Goal: Task Accomplishment & Management: Use online tool/utility

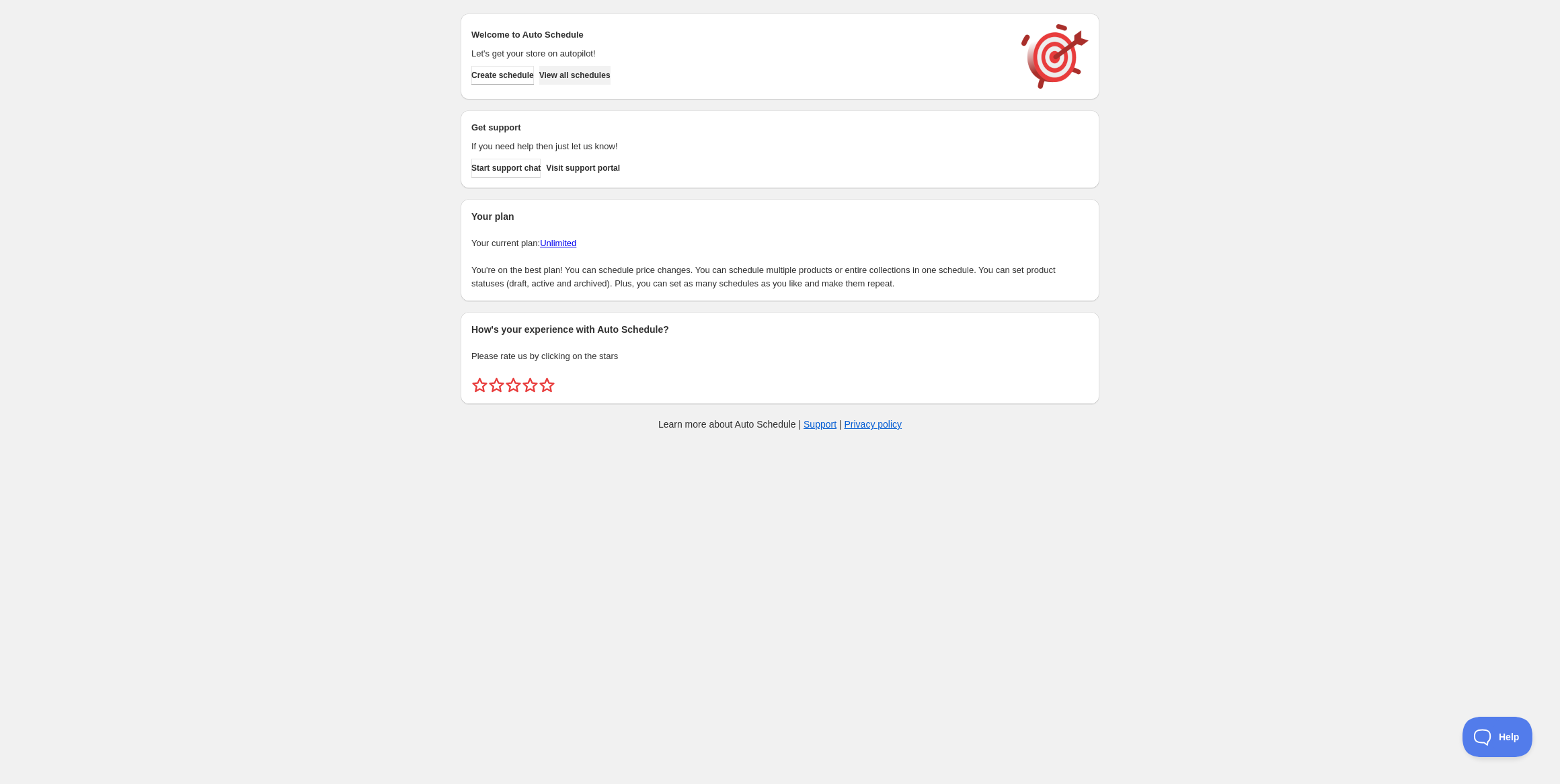
click at [571, 78] on span "View all schedules" at bounding box center [575, 75] width 71 height 10
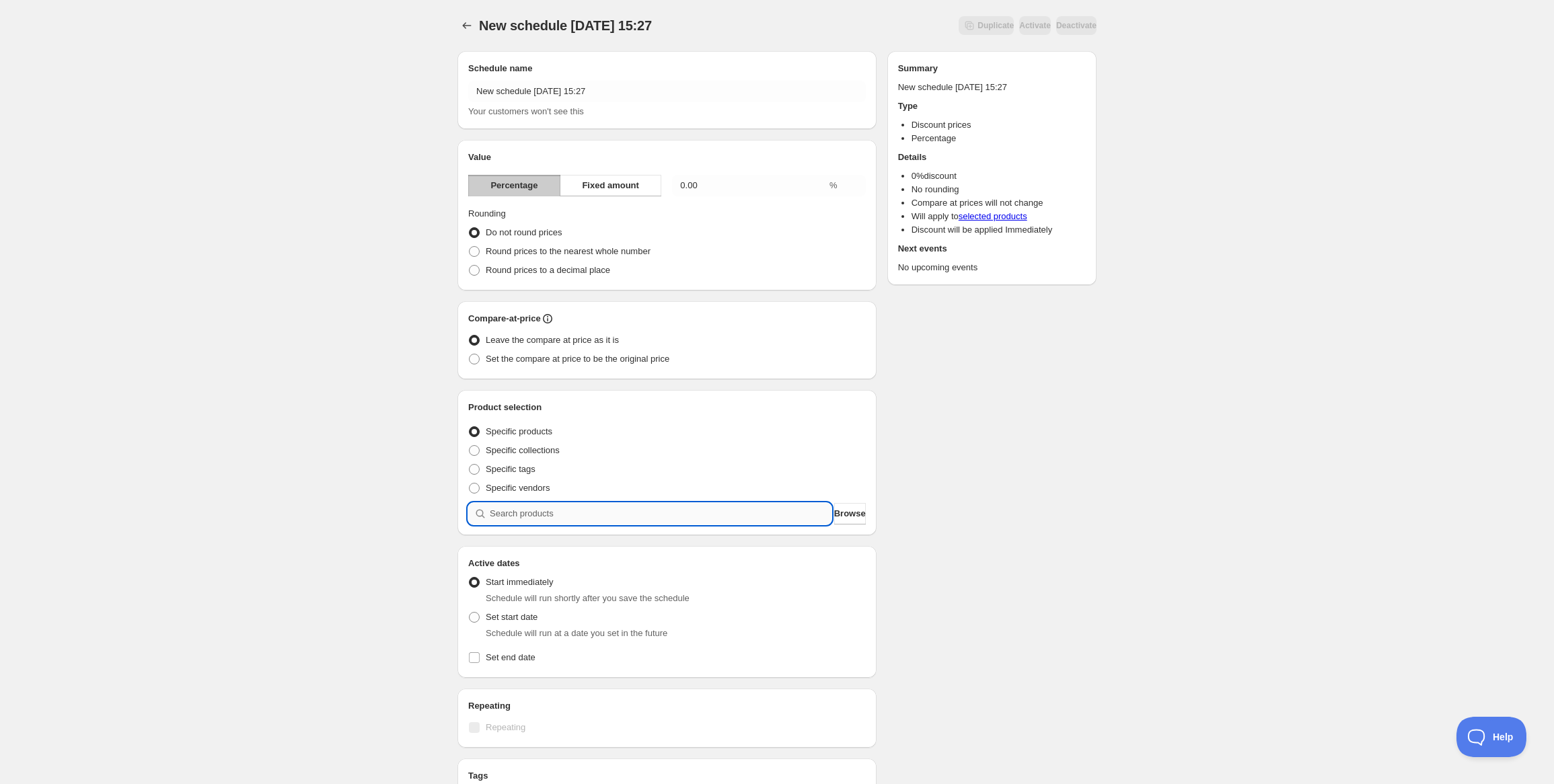
click at [575, 522] on input "search" at bounding box center [660, 513] width 342 height 22
type input "e"
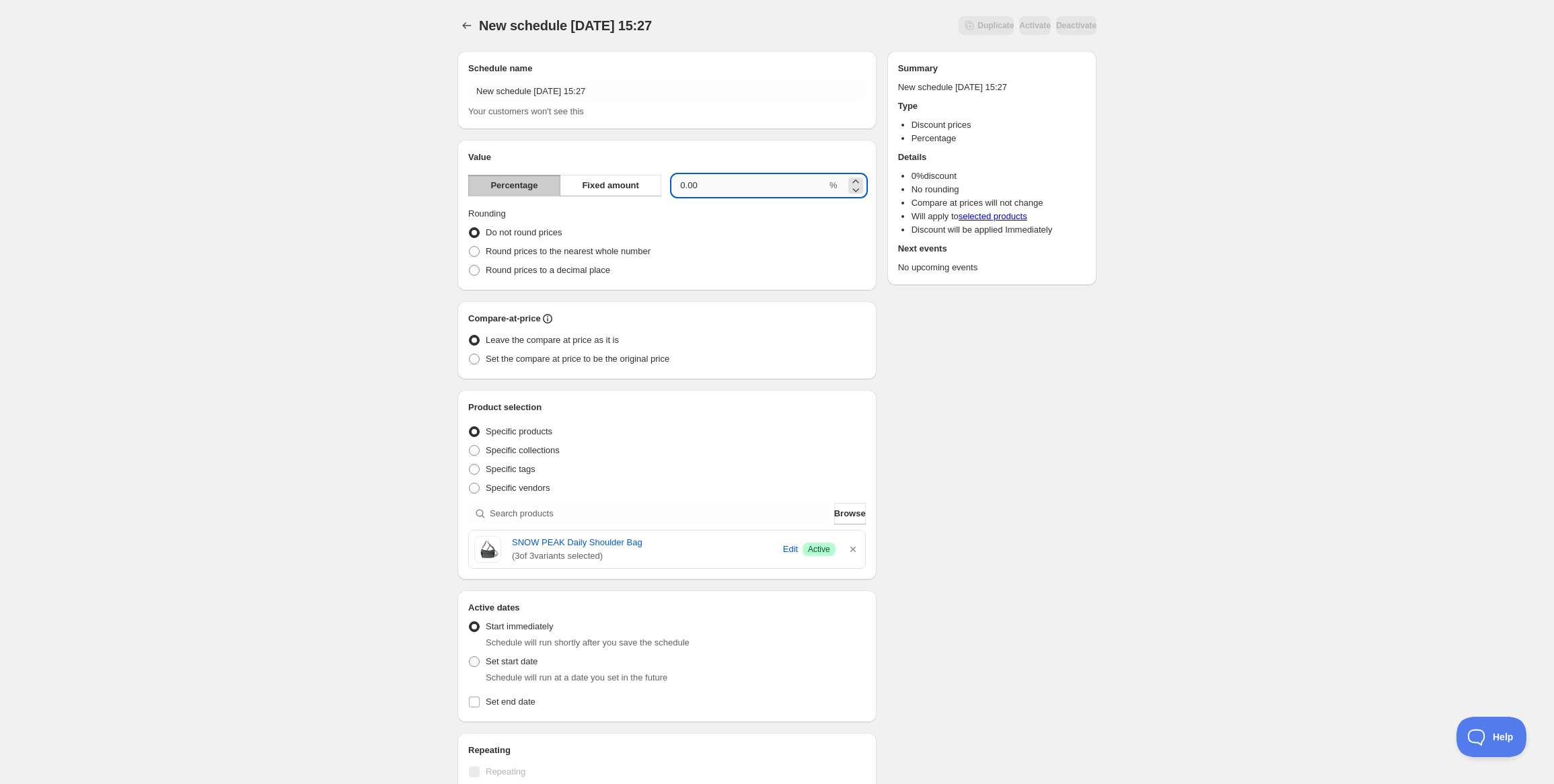
click at [712, 186] on input "0.00" at bounding box center [749, 185] width 155 height 22
drag, startPoint x: 712, startPoint y: 186, endPoint x: 669, endPoint y: 193, distance: 43.6
click at [669, 193] on div "Percentage Fixed amount 0.00 %" at bounding box center [667, 185] width 397 height 22
type input "20"
click at [1030, 509] on div "Schedule name New schedule [DATE] 15:27 Your customers won't see this Value Per…" at bounding box center [771, 526] width 650 height 972
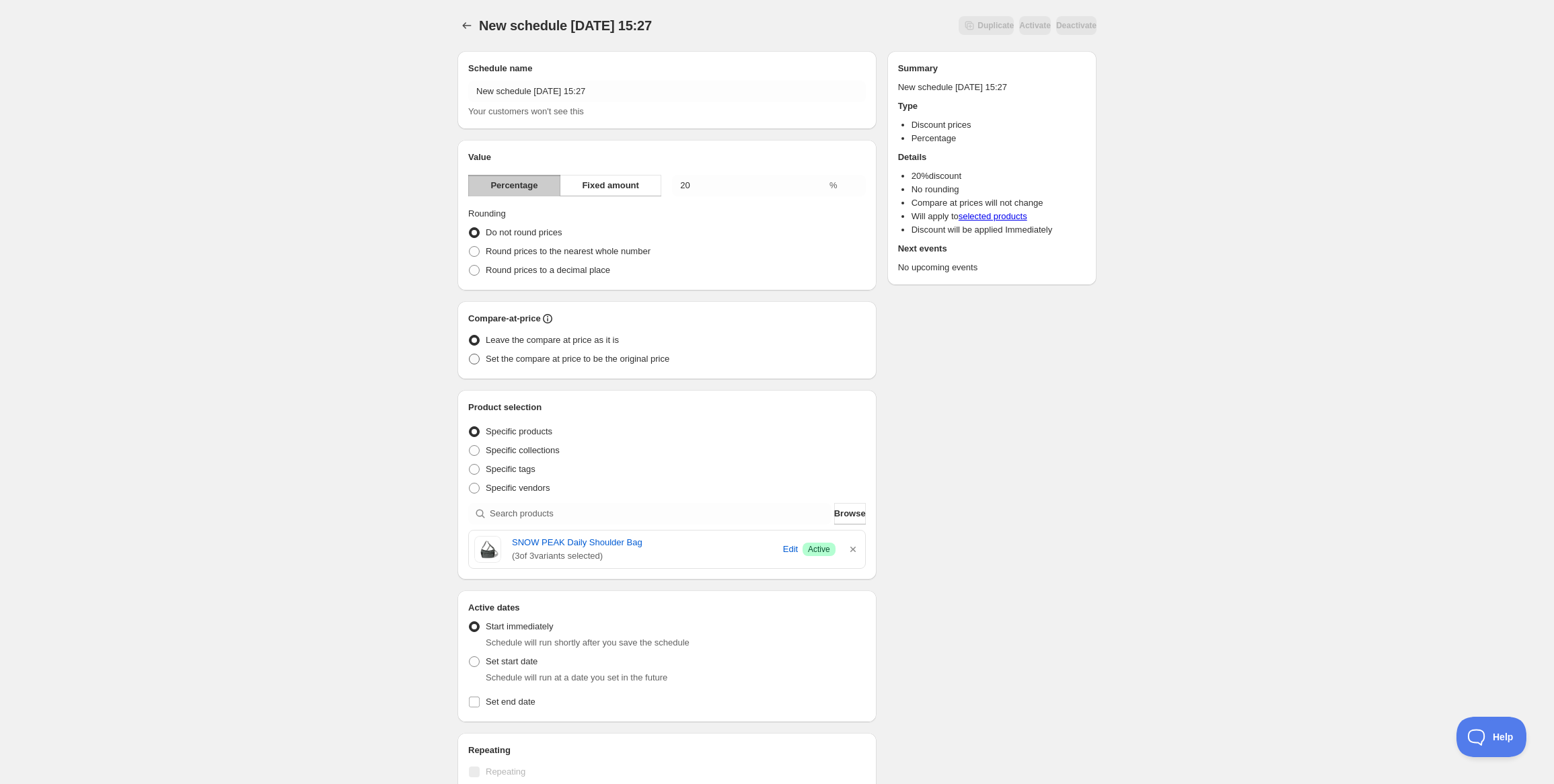
click at [540, 356] on span "Set the compare at price to be the original price" at bounding box center [578, 359] width 184 height 10
click at [470, 354] on input "Set the compare at price to be the original price" at bounding box center [469, 354] width 1 height 1
radio input "true"
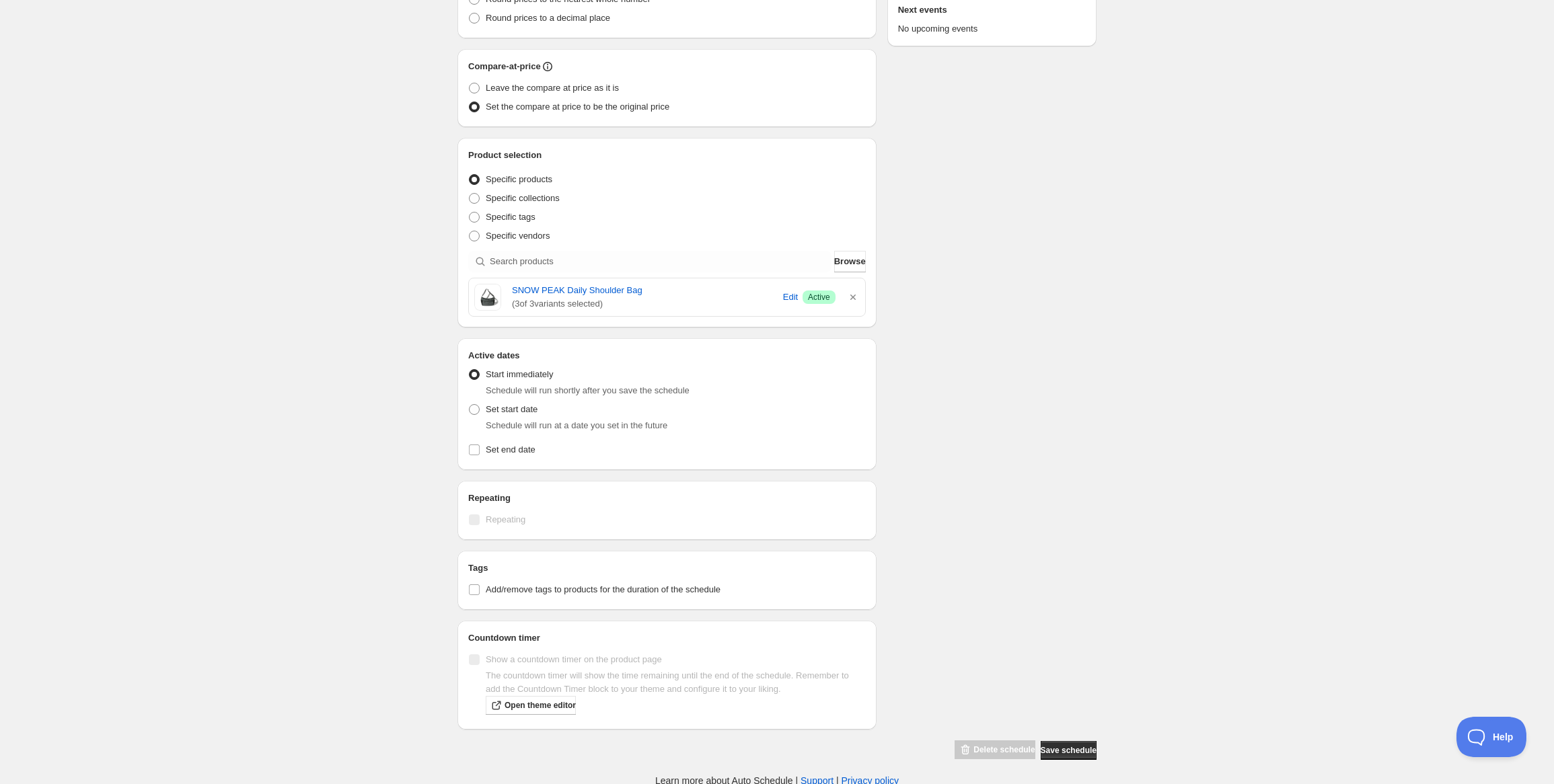
scroll to position [254, 0]
click at [509, 592] on span "Add/remove tags to products for the duration of the schedule" at bounding box center [603, 588] width 234 height 10
click at [480, 592] on input "Add/remove tags to products for the duration of the schedule" at bounding box center [474, 588] width 10 height 10
checkbox input "true"
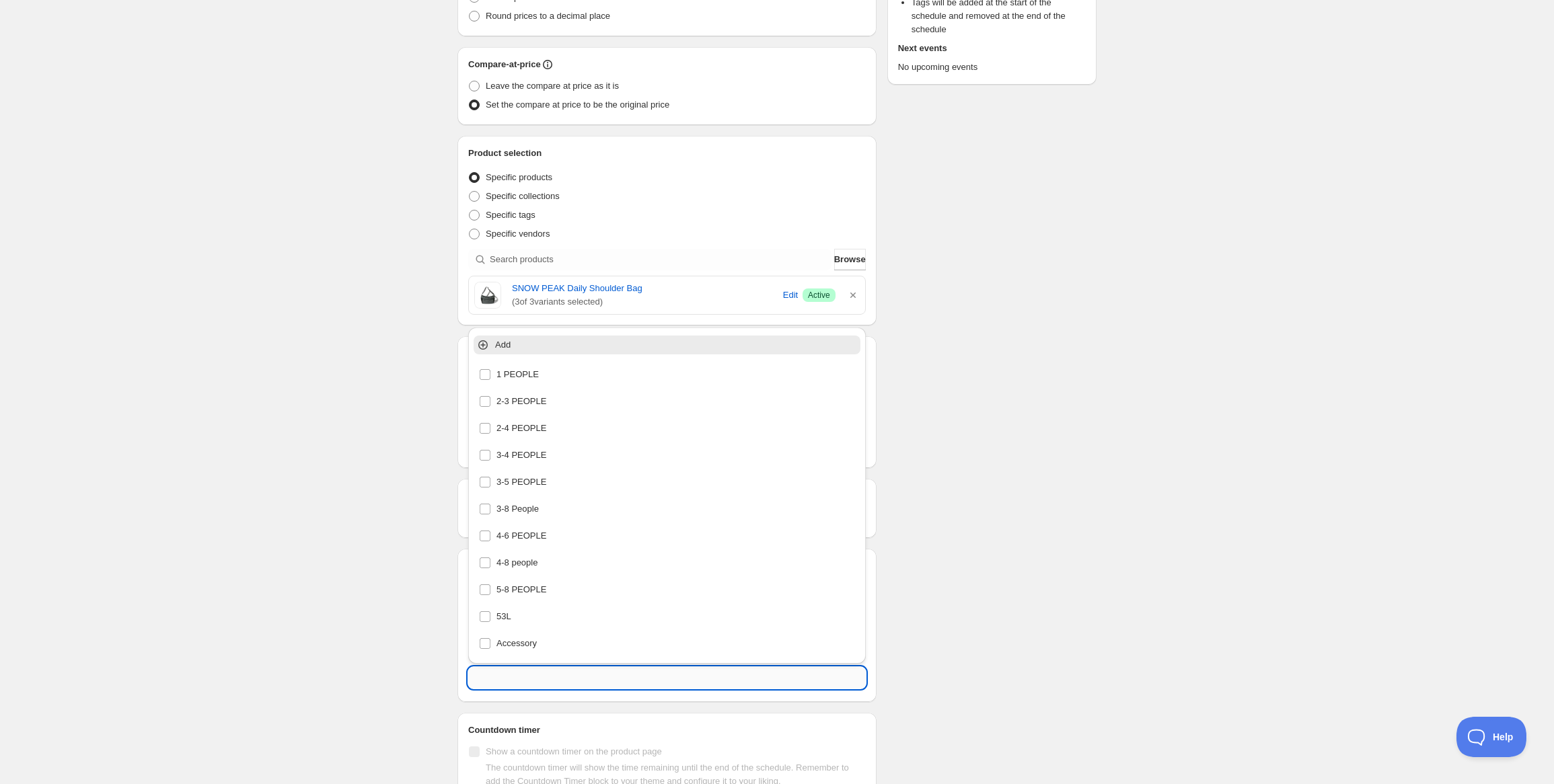
click at [534, 675] on input "text" at bounding box center [667, 678] width 397 height 22
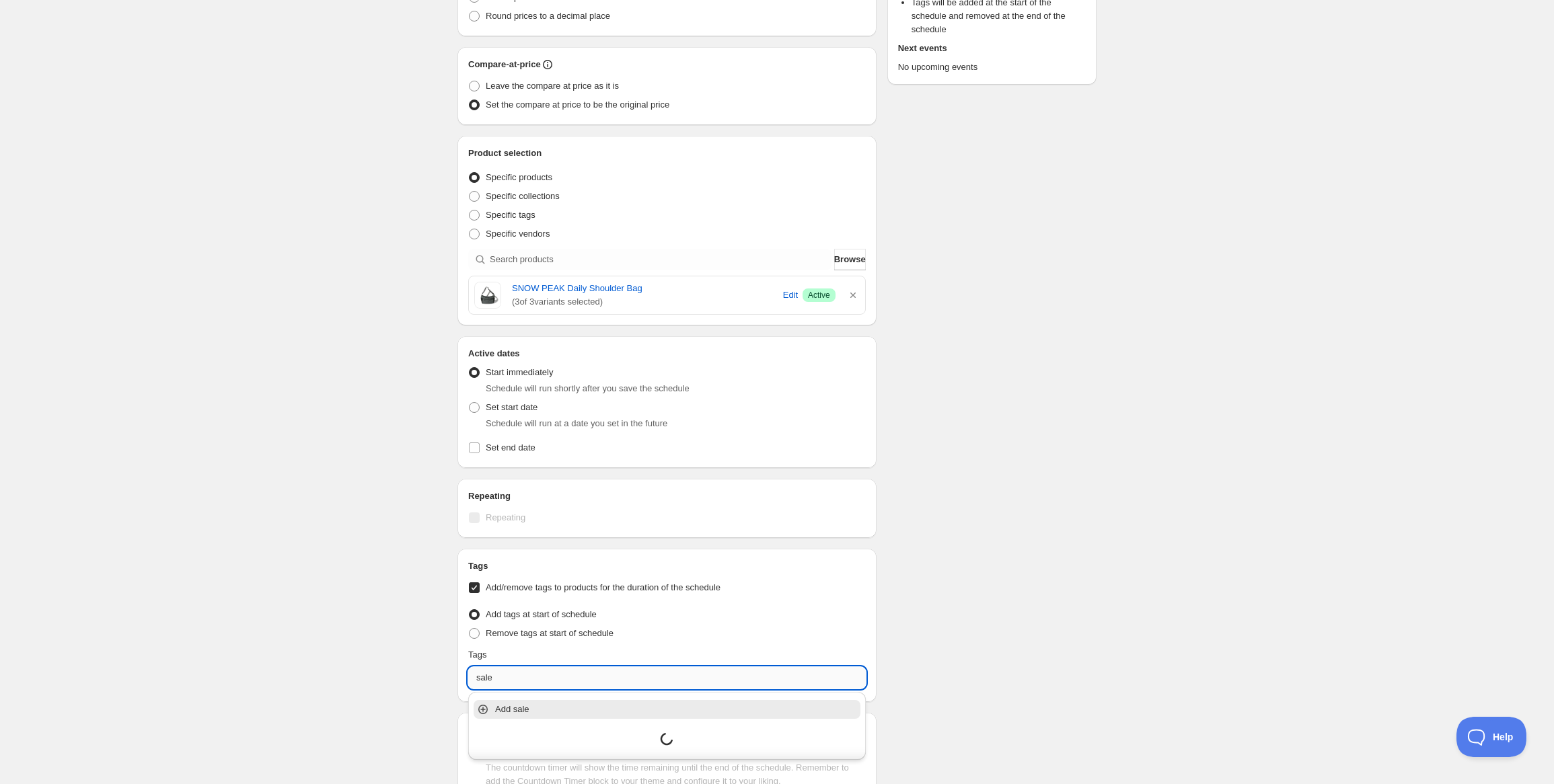
type input "sales"
click at [547, 733] on div "sales" at bounding box center [667, 739] width 376 height 19
checkbox input "true"
type input "sales"
click at [1070, 606] on div "Schedule name New schedule [DATE] 15:27 Your customers won't see this Value Per…" at bounding box center [771, 327] width 650 height 1082
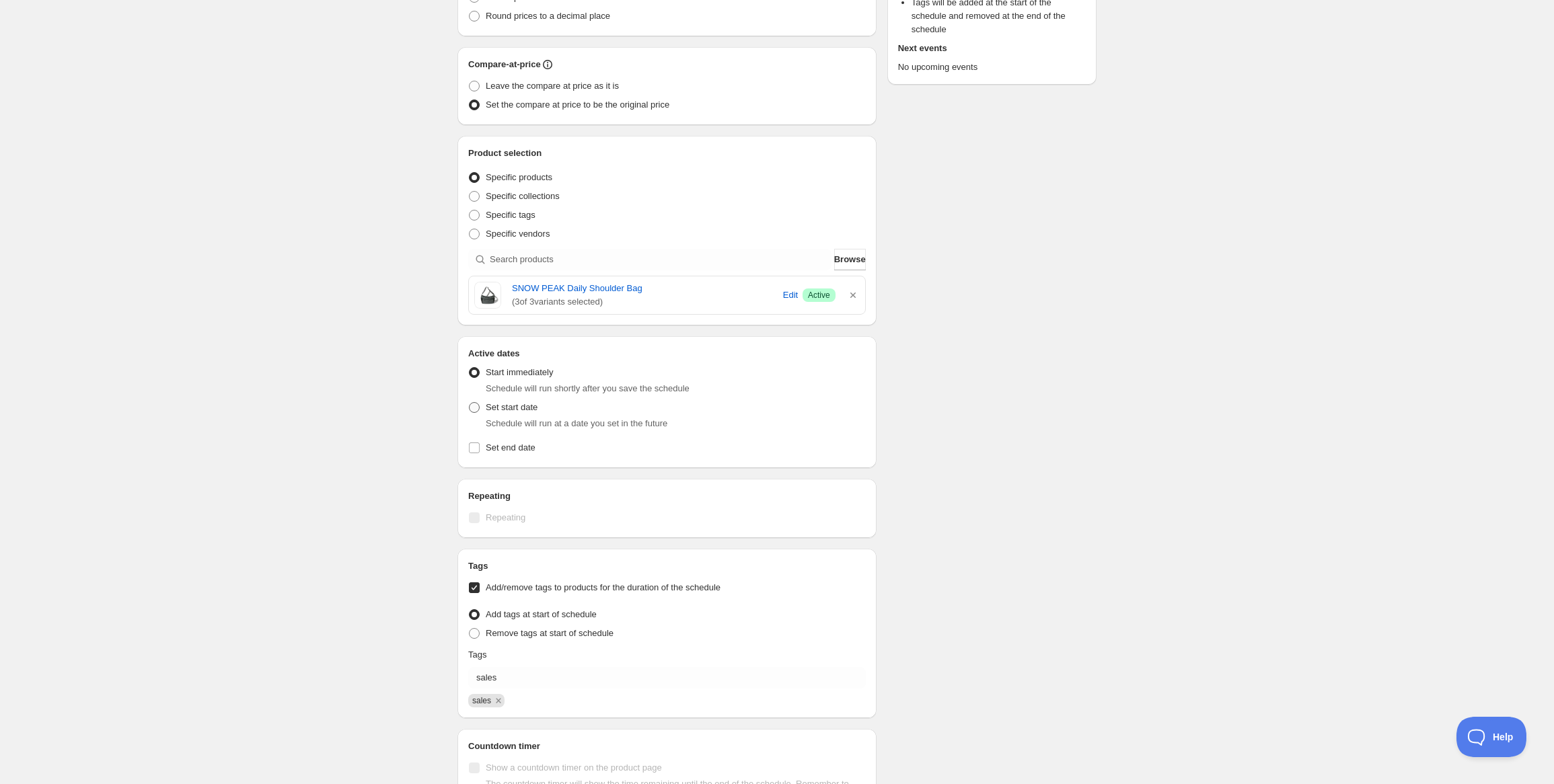
click at [519, 410] on span "Set start date" at bounding box center [512, 408] width 52 height 10
click at [470, 402] on input "Set start date" at bounding box center [469, 402] width 1 height 1
radio input "true"
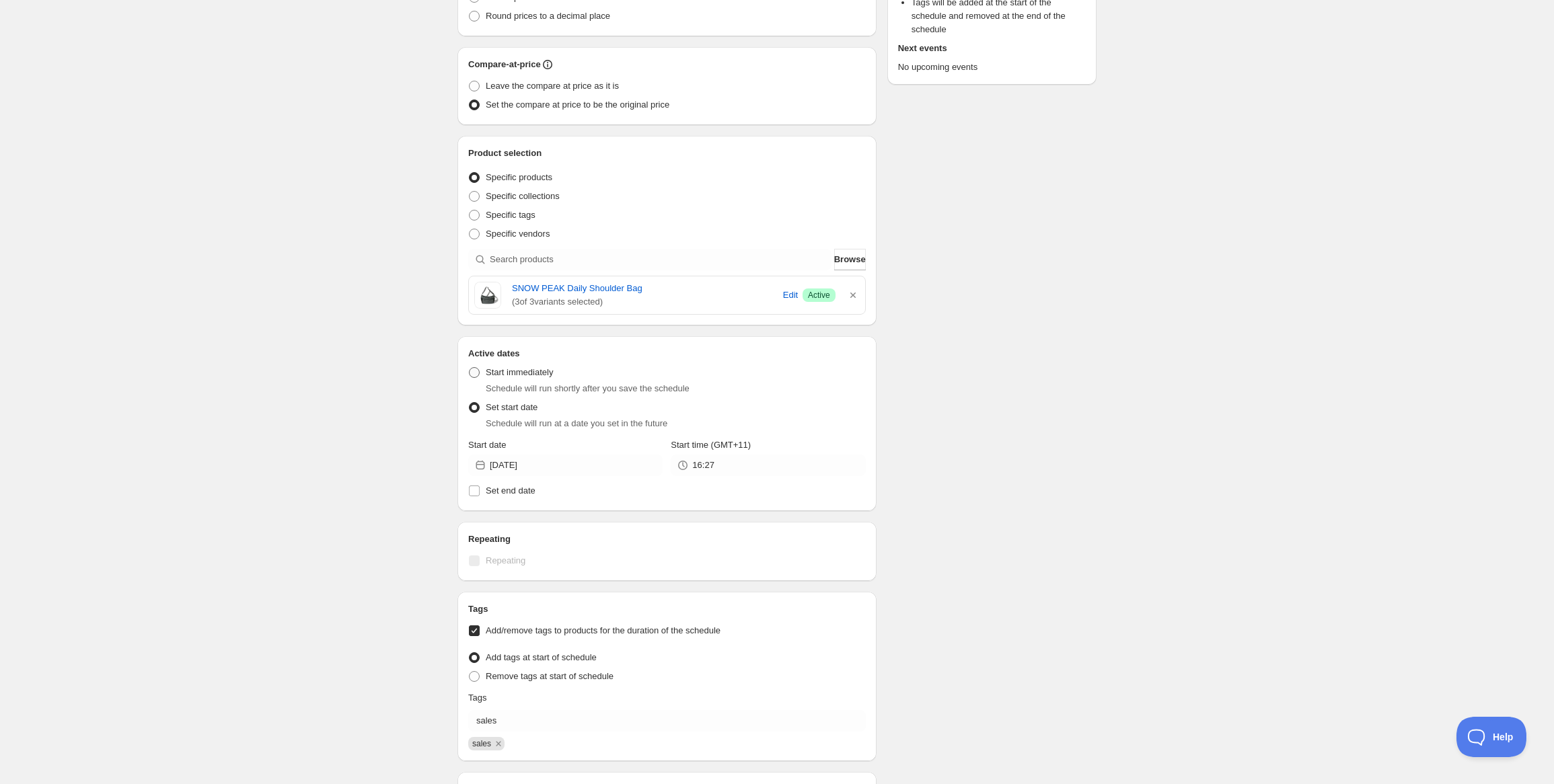
click at [522, 375] on span "Start immediately" at bounding box center [519, 373] width 67 height 10
click at [470, 367] on input "Start immediately" at bounding box center [469, 367] width 1 height 1
radio input "true"
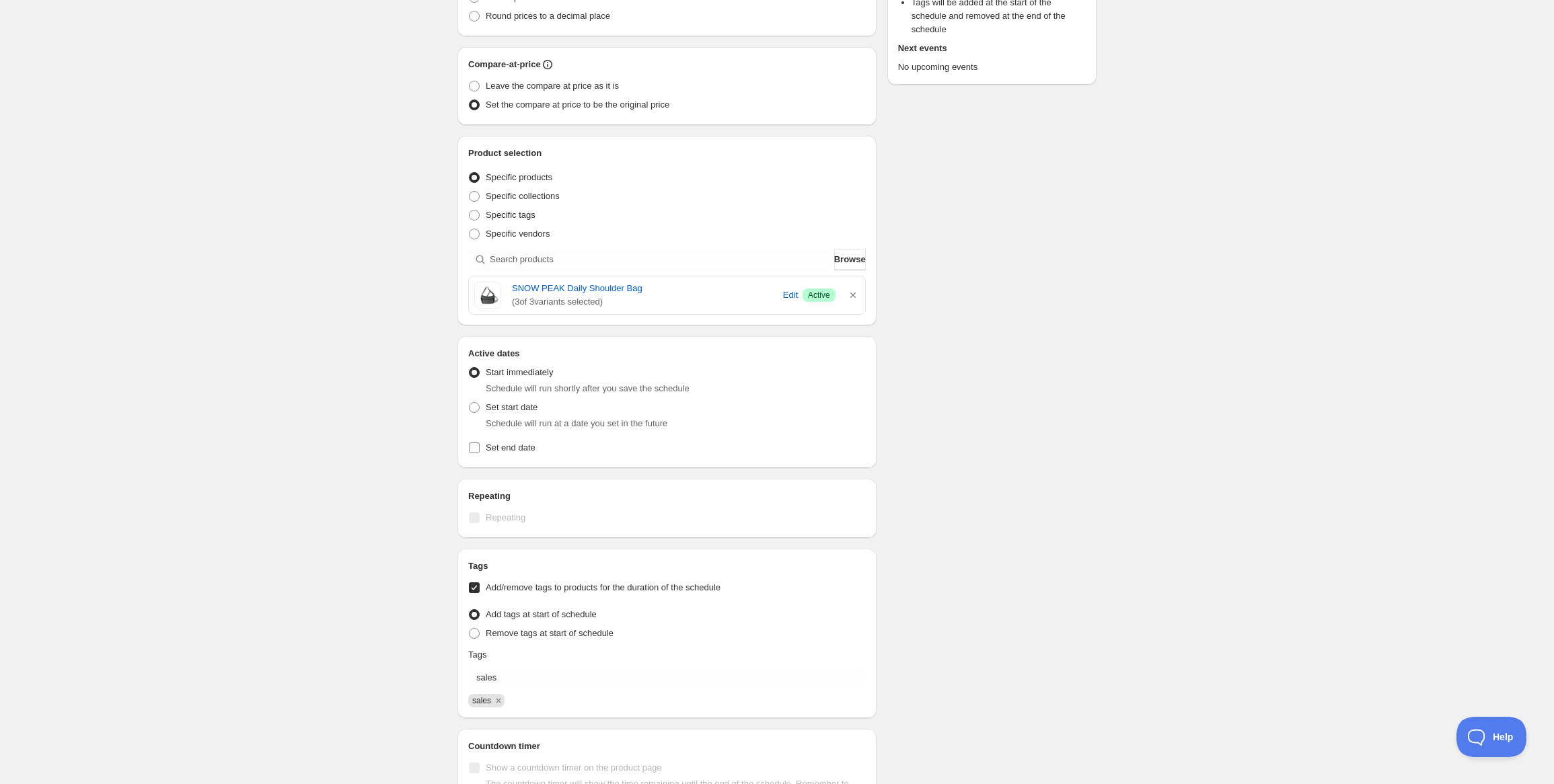
click at [515, 449] on span "Set end date" at bounding box center [511, 448] width 50 height 10
click at [480, 449] on input "Set end date" at bounding box center [474, 448] width 10 height 10
checkbox input "true"
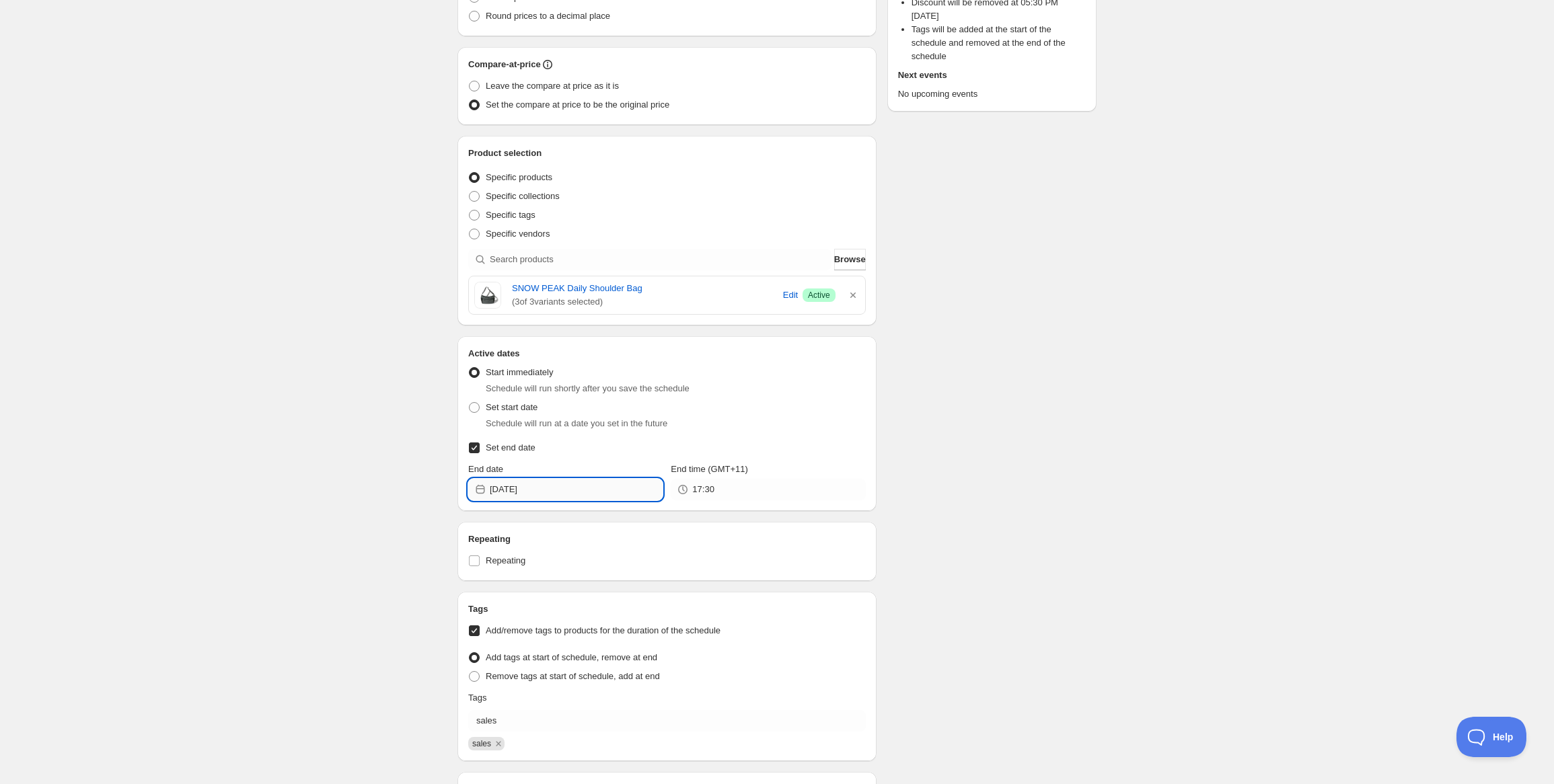
click at [548, 491] on input "[DATE]" at bounding box center [576, 489] width 173 height 22
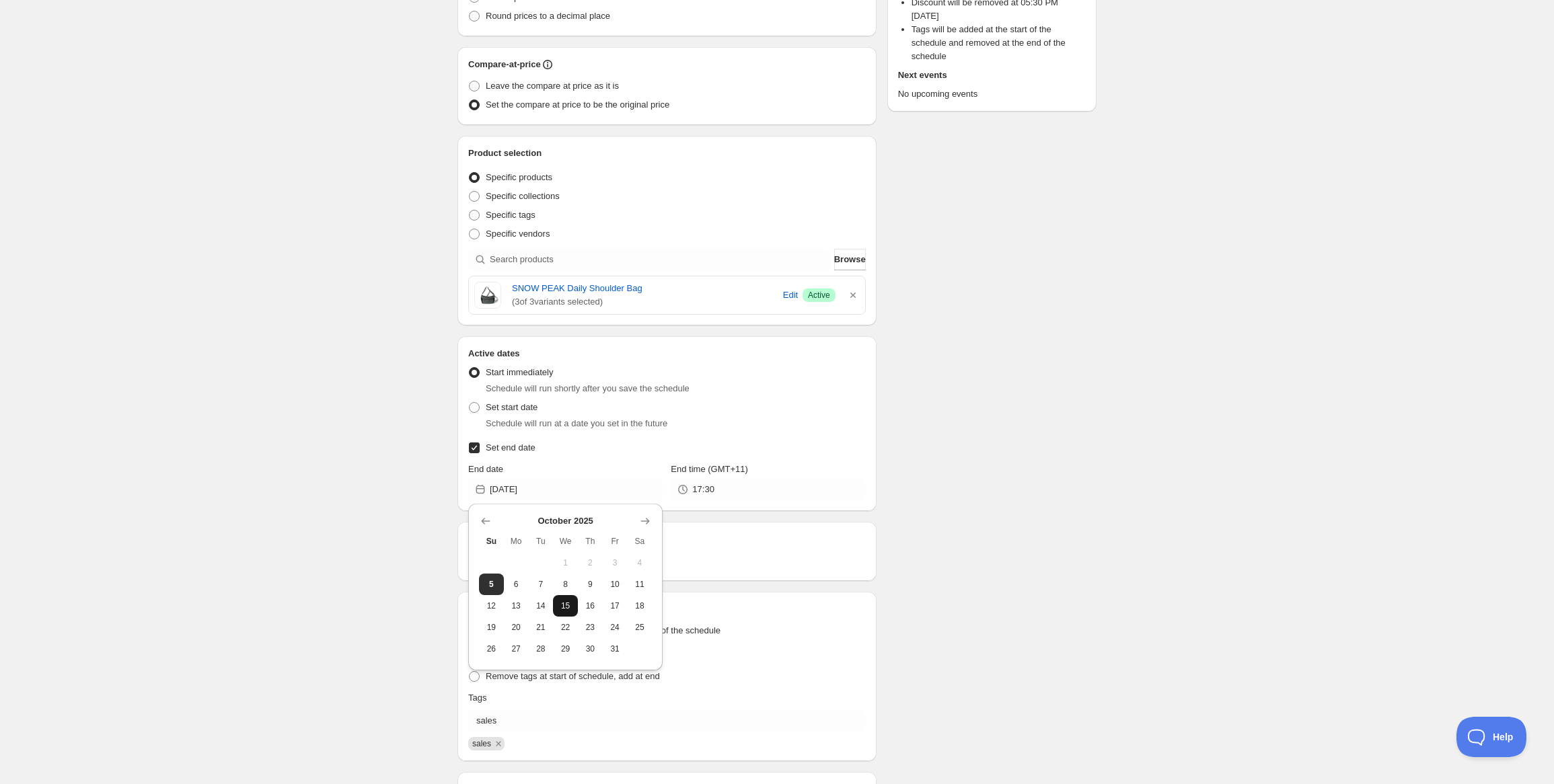
click at [571, 608] on span "15" at bounding box center [565, 605] width 14 height 10
type input "[DATE]"
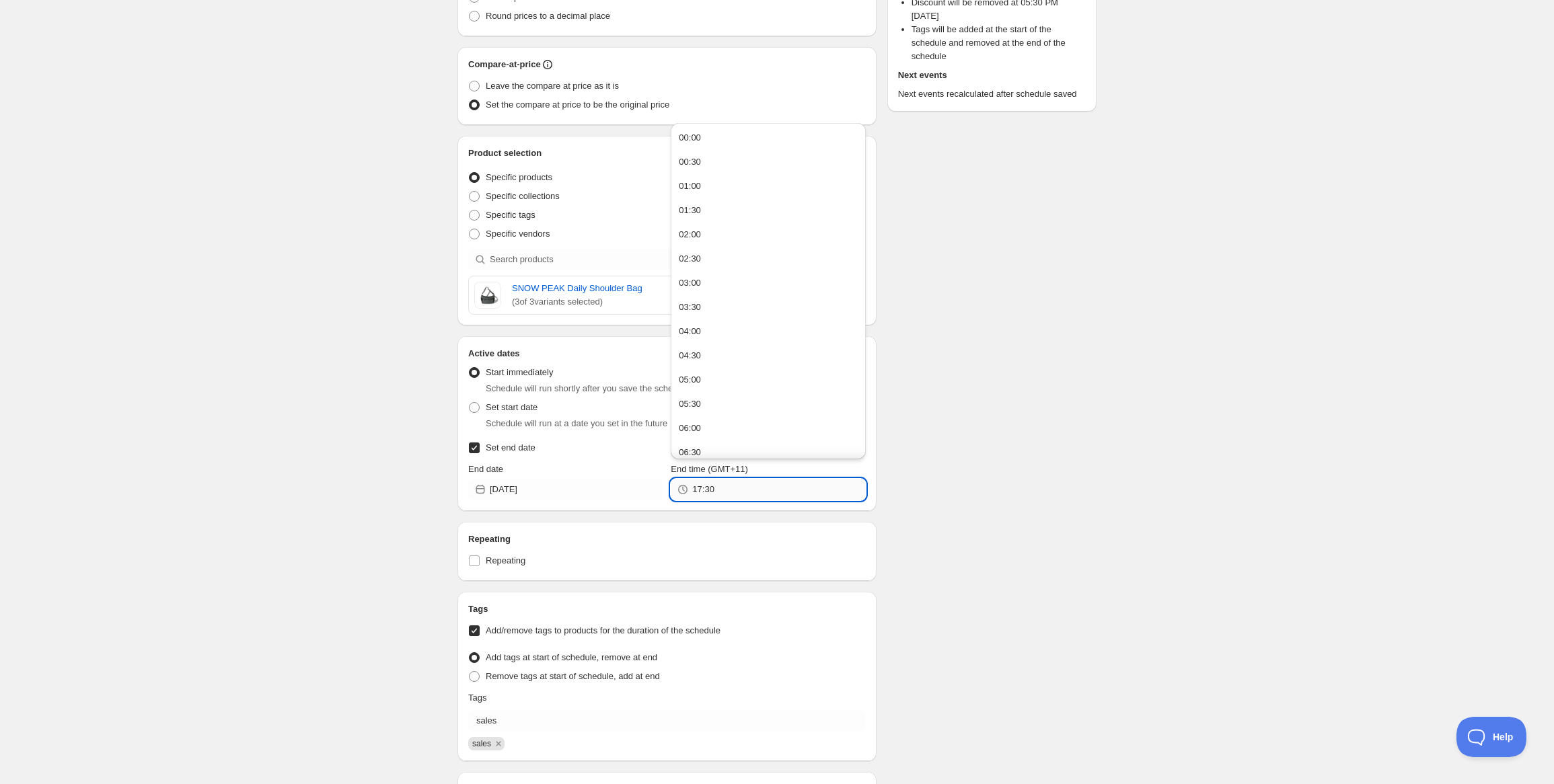
click at [726, 486] on input "17:30" at bounding box center [778, 489] width 173 height 22
click at [694, 446] on div "23:30" at bounding box center [690, 445] width 22 height 13
type input "23:30"
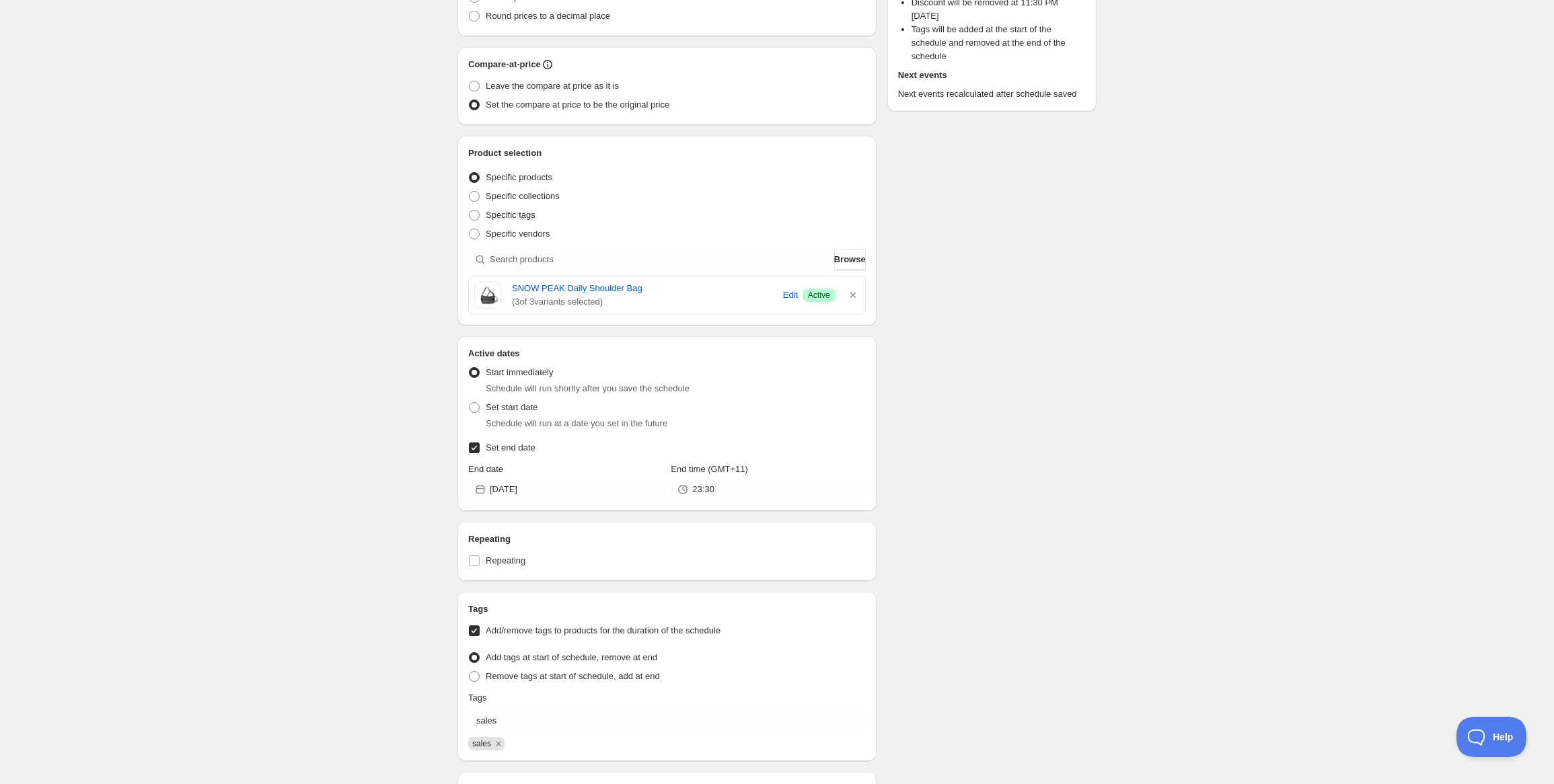
click at [1046, 443] on div "Schedule name New schedule [DATE] 15:27 Your customers won't see this Value Per…" at bounding box center [771, 349] width 650 height 1125
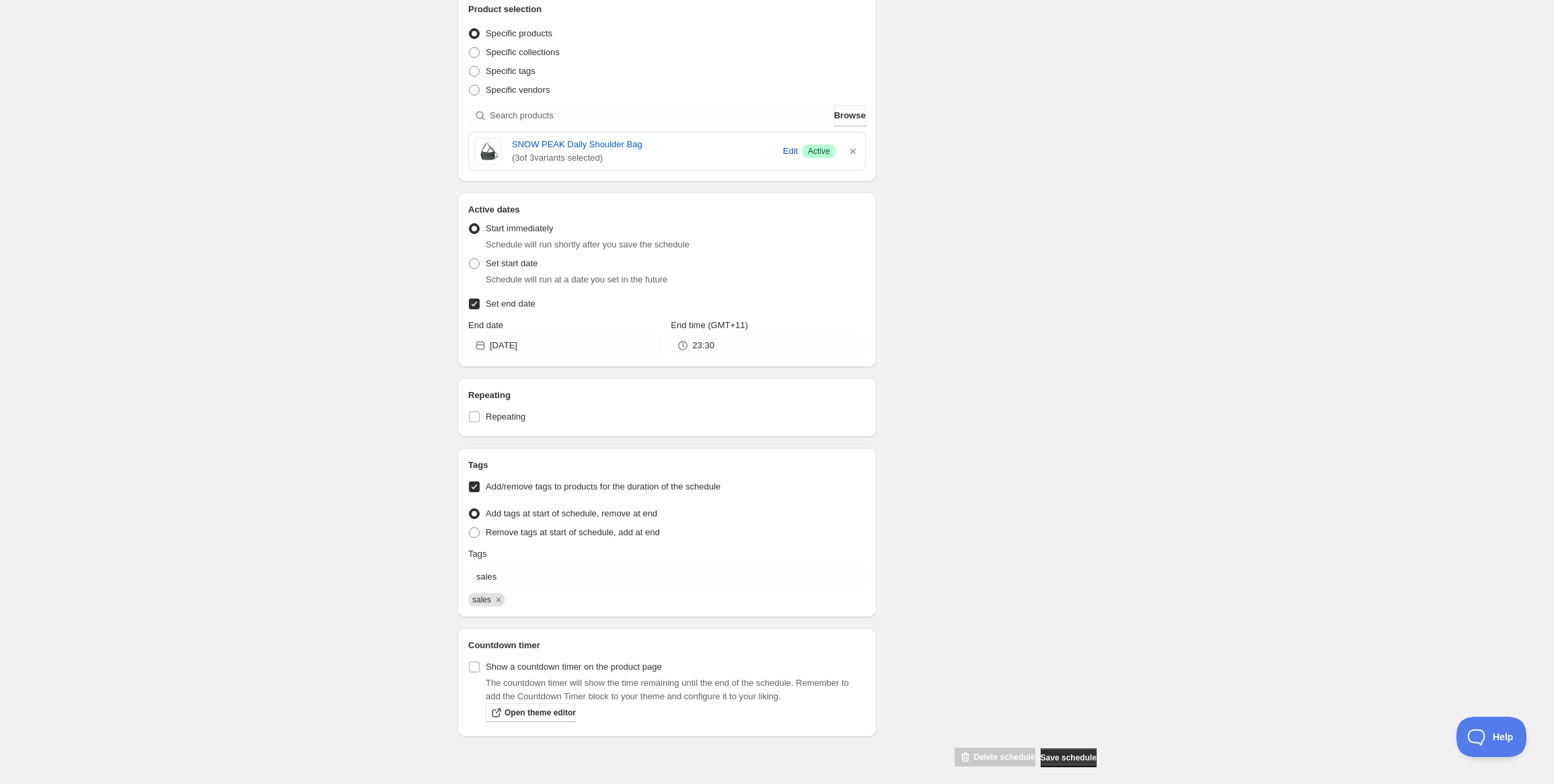
scroll to position [408, 0]
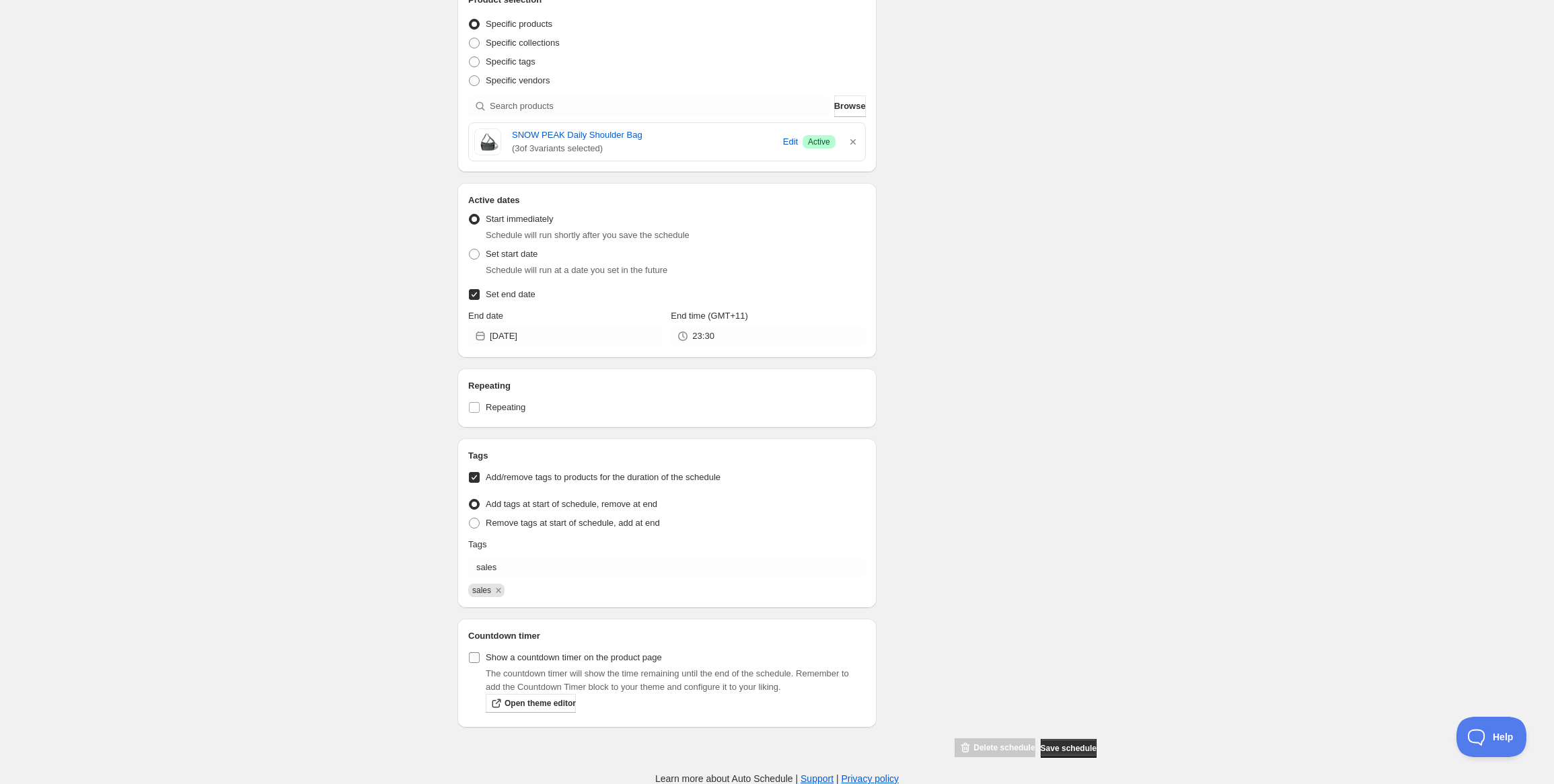
click at [622, 662] on span "Show a countdown timer on the product page" at bounding box center [574, 658] width 176 height 10
click at [480, 662] on input "Show a countdown timer on the product page" at bounding box center [474, 658] width 10 height 10
checkbox input "true"
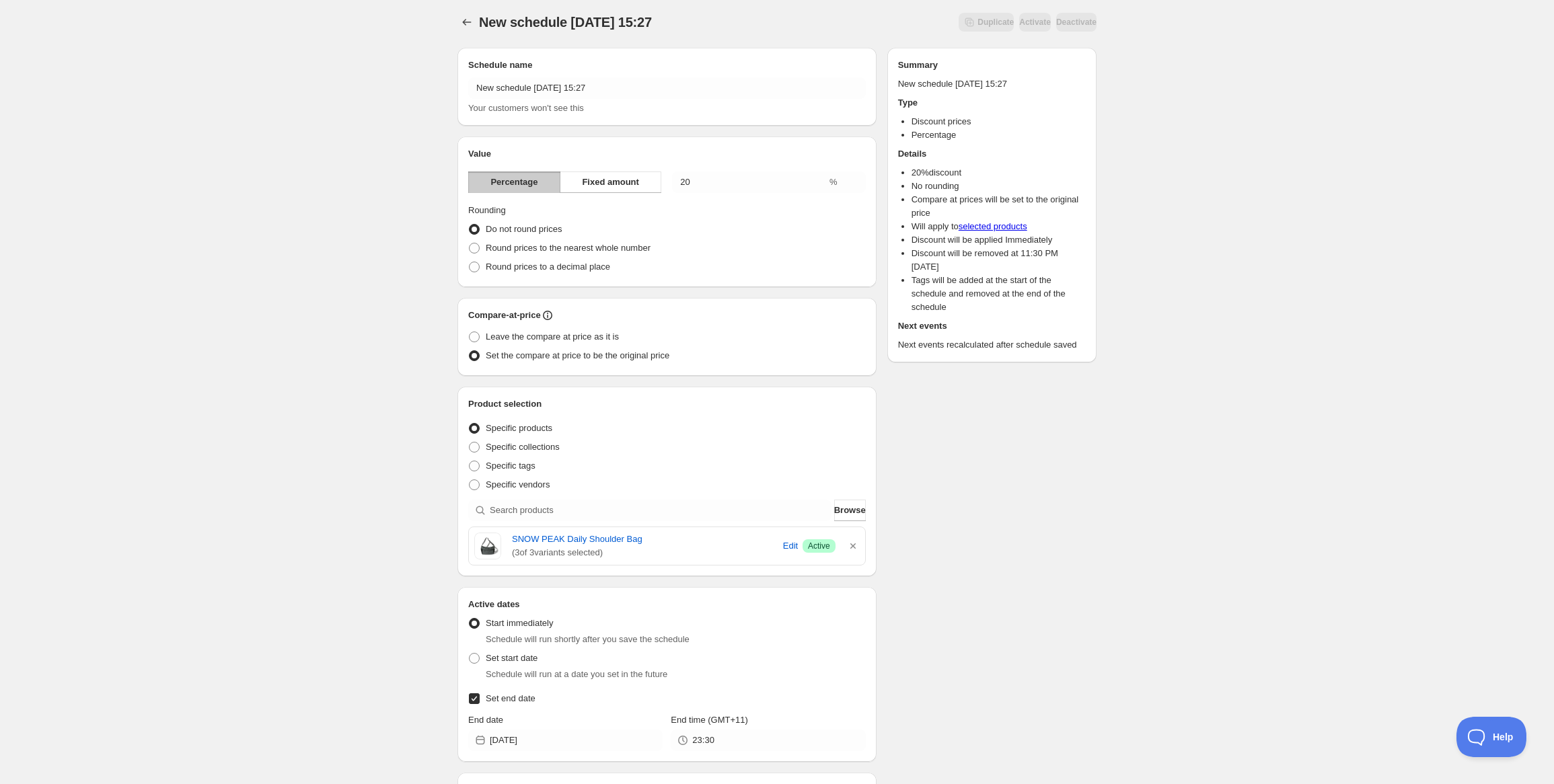
scroll to position [0, 0]
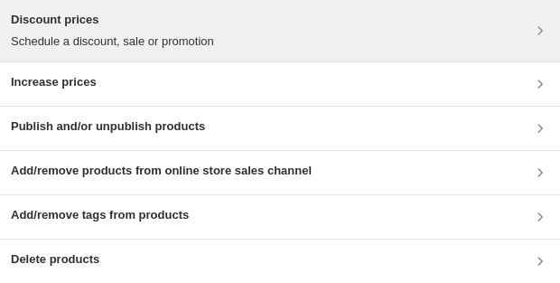
click at [160, 31] on div "Discount prices Schedule a discount, sale or promotion" at bounding box center [112, 31] width 203 height 40
